Goal: Browse casually

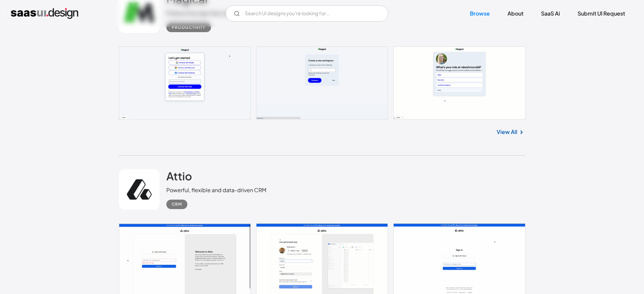
scroll to position [254, 0]
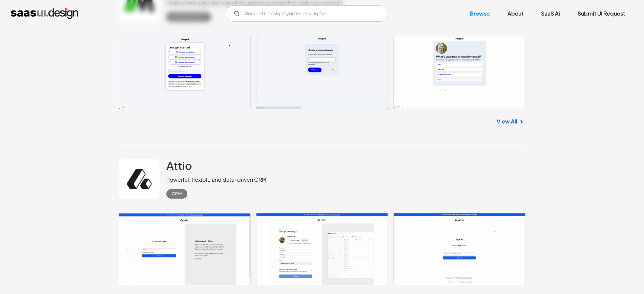
click at [502, 119] on link "View All" at bounding box center [507, 122] width 21 height 8
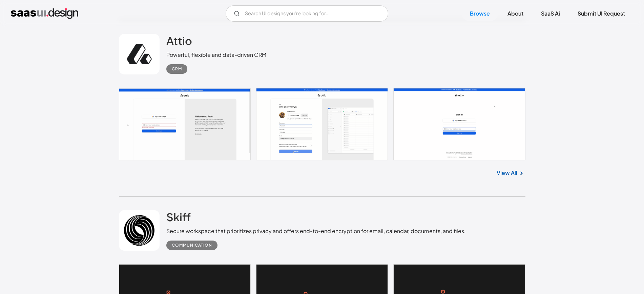
scroll to position [381, 0]
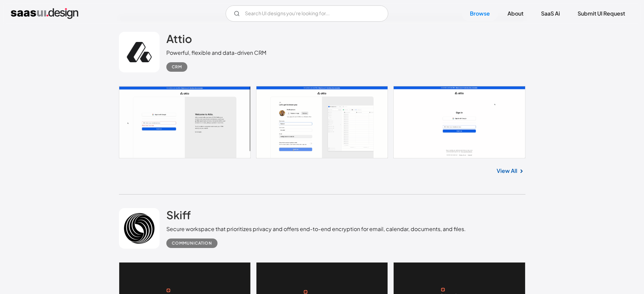
click at [515, 172] on link "View All" at bounding box center [507, 171] width 21 height 8
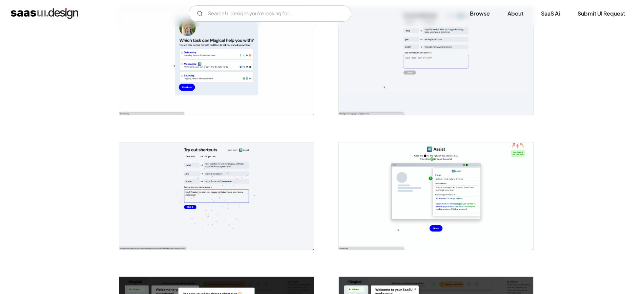
scroll to position [423, 0]
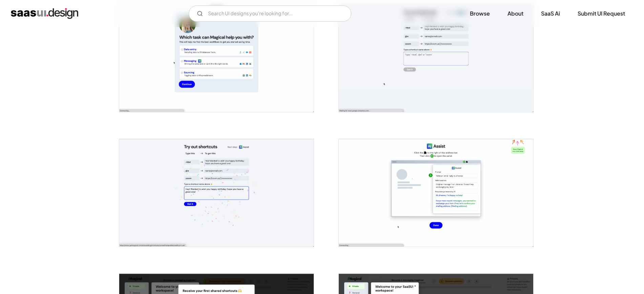
click at [257, 170] on img "open lightbox" at bounding box center [216, 193] width 194 height 108
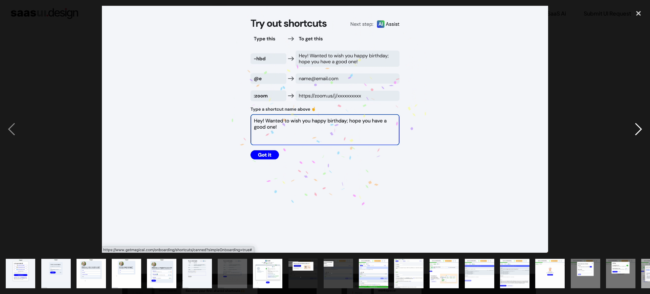
click at [630, 126] on div "next image" at bounding box center [638, 129] width 23 height 247
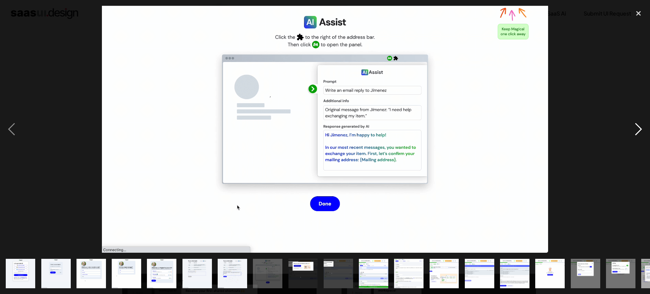
click at [630, 126] on div "next image" at bounding box center [638, 129] width 23 height 247
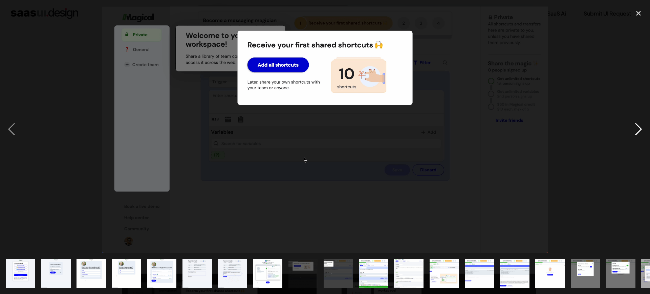
click at [630, 126] on div "next image" at bounding box center [638, 129] width 23 height 247
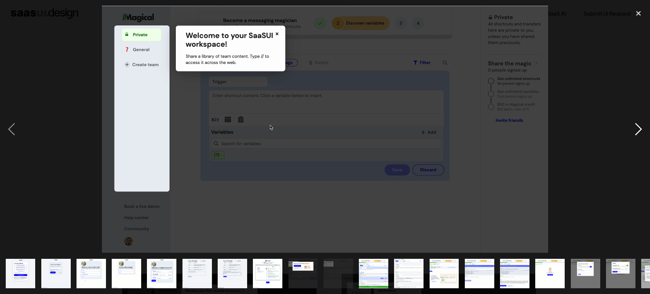
click at [630, 126] on div "next image" at bounding box center [638, 129] width 23 height 247
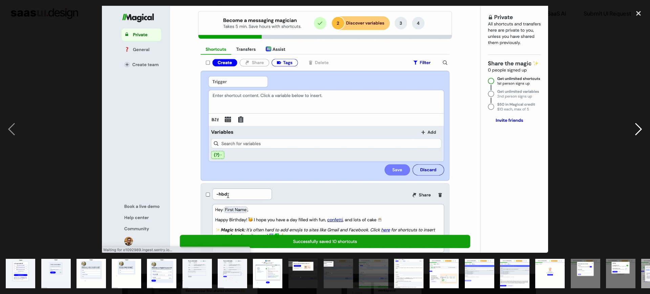
click at [630, 126] on div "next image" at bounding box center [638, 129] width 23 height 247
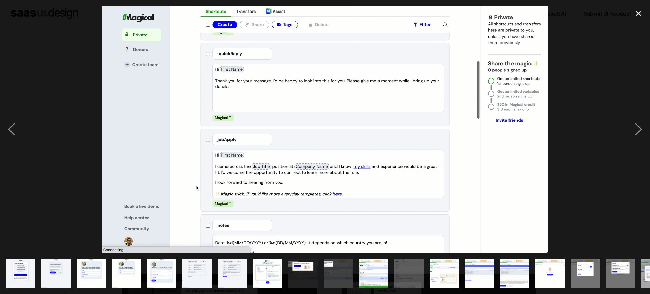
click at [644, 9] on div "close lightbox" at bounding box center [638, 13] width 23 height 15
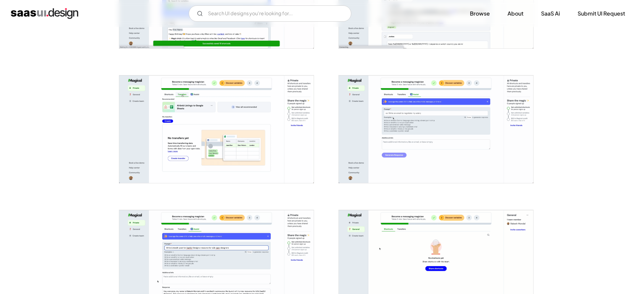
scroll to position [889, 0]
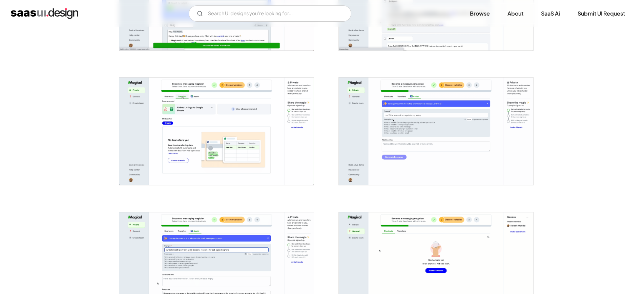
click at [447, 119] on img "open lightbox" at bounding box center [436, 132] width 194 height 108
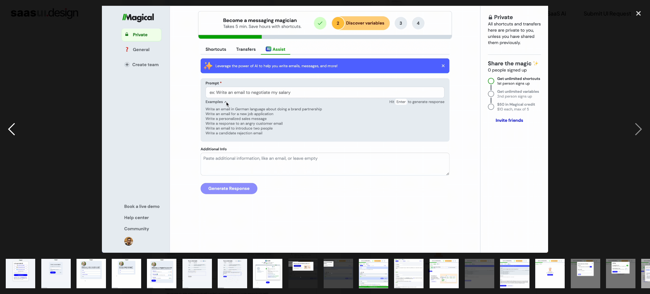
click at [12, 127] on div "previous image" at bounding box center [11, 129] width 23 height 247
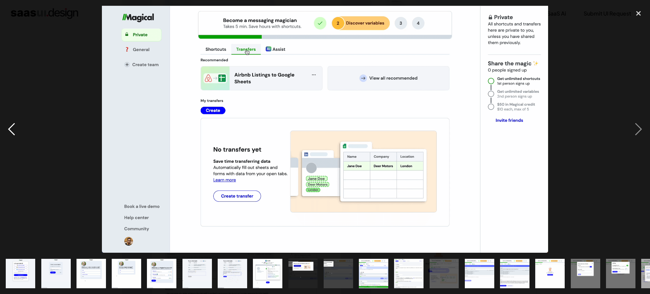
click at [12, 127] on div "previous image" at bounding box center [11, 129] width 23 height 247
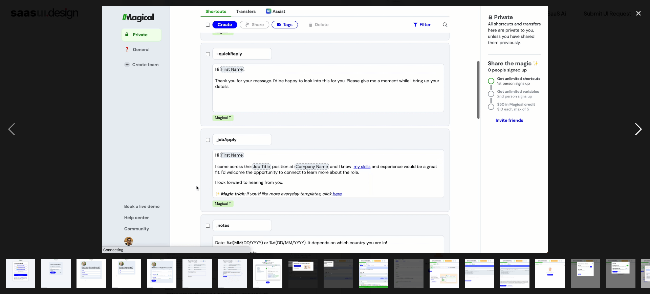
click at [637, 132] on div "next image" at bounding box center [638, 129] width 23 height 247
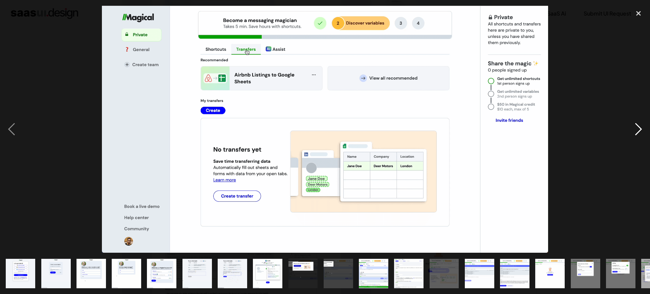
click at [637, 132] on div "next image" at bounding box center [638, 129] width 23 height 247
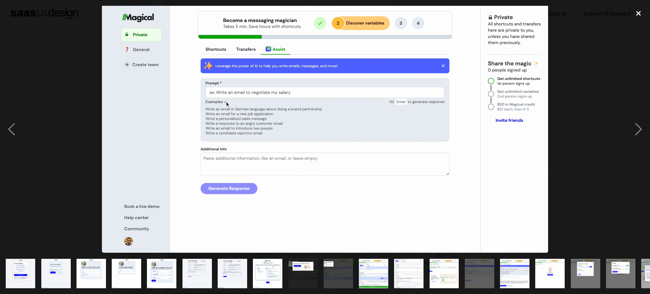
click at [641, 9] on div "close lightbox" at bounding box center [638, 13] width 23 height 15
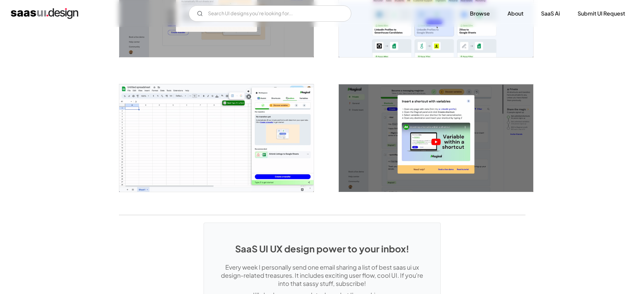
scroll to position [1524, 0]
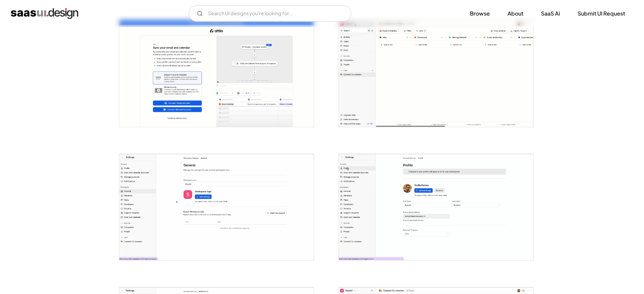
scroll to position [550, 0]
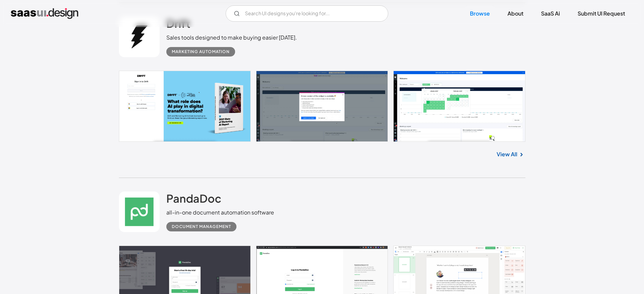
scroll to position [763, 0]
